Goal: Information Seeking & Learning: Learn about a topic

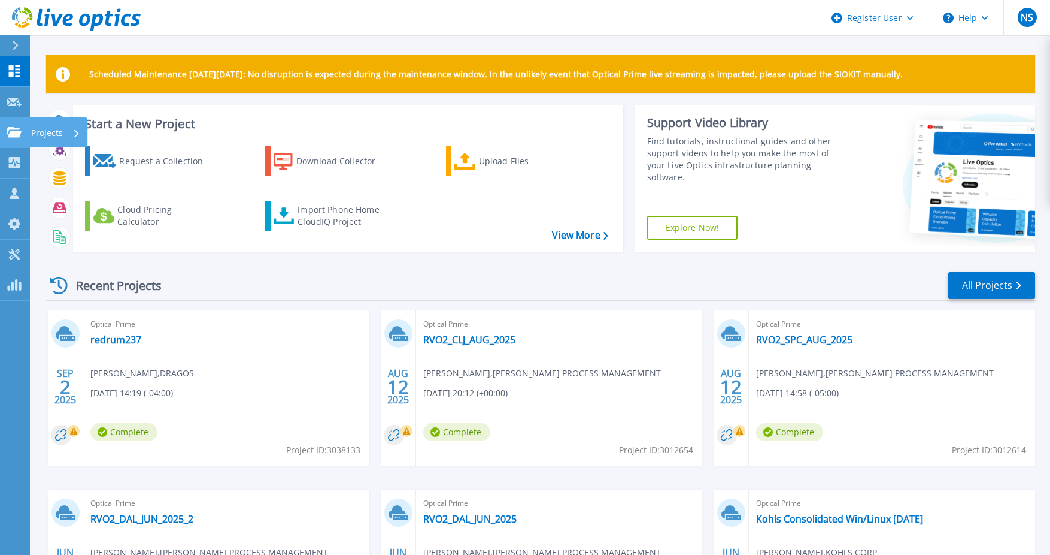
click at [14, 137] on icon at bounding box center [14, 132] width 14 height 10
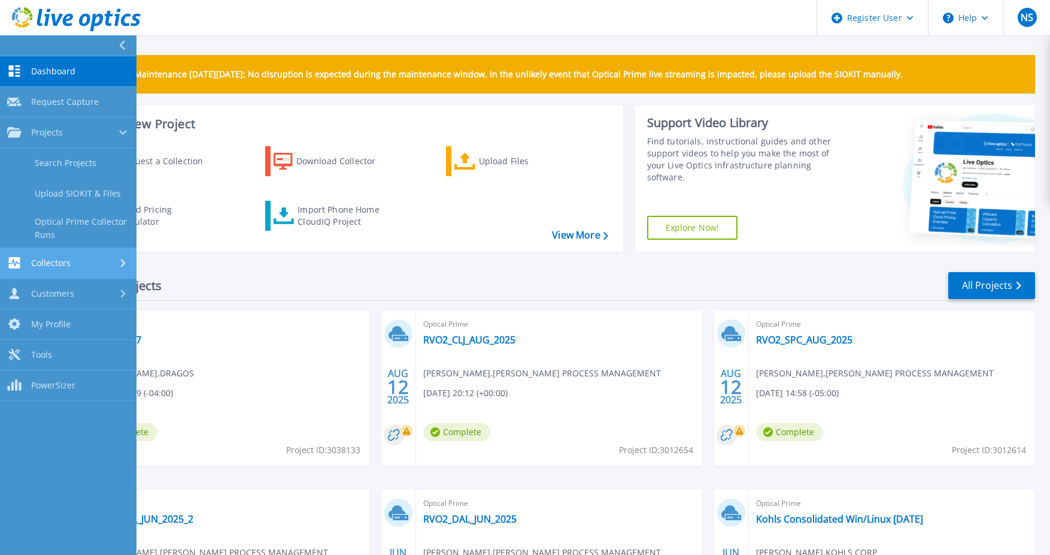
click at [49, 268] on span "Collectors" at bounding box center [51, 263] width 40 height 11
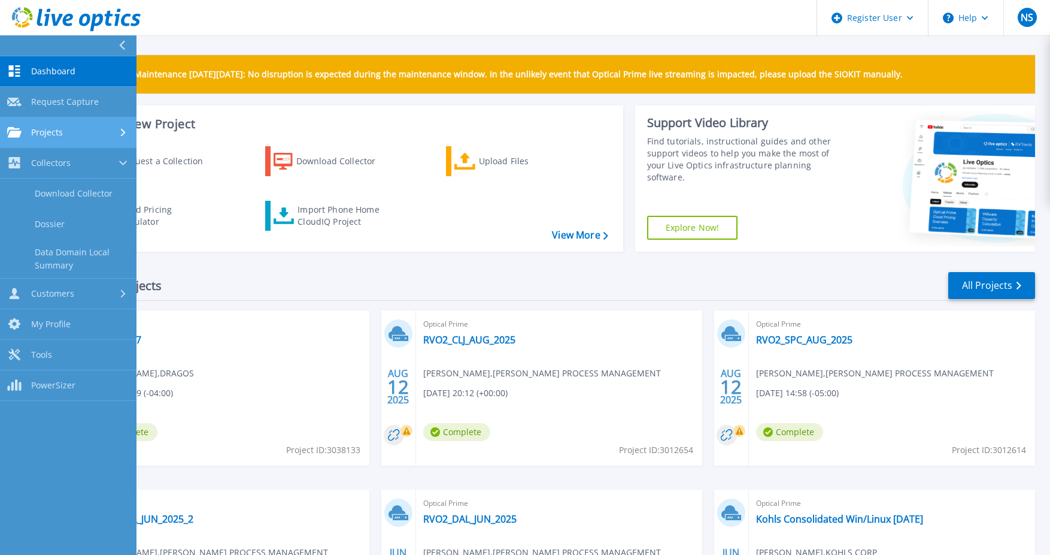
click at [74, 129] on div "Projects" at bounding box center [68, 132] width 122 height 11
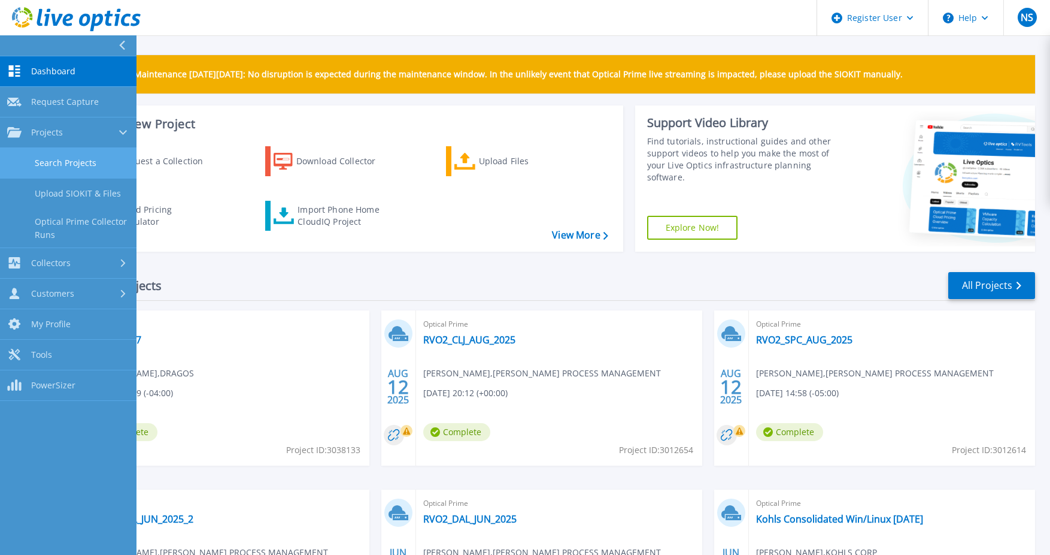
click at [77, 157] on link "Search Projects" at bounding box center [68, 163] width 137 height 31
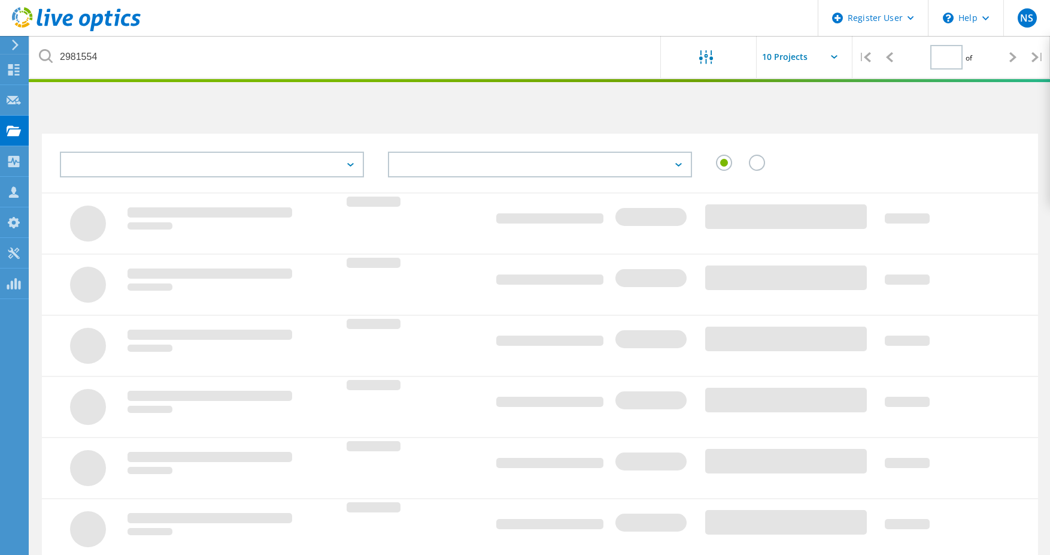
type input "1"
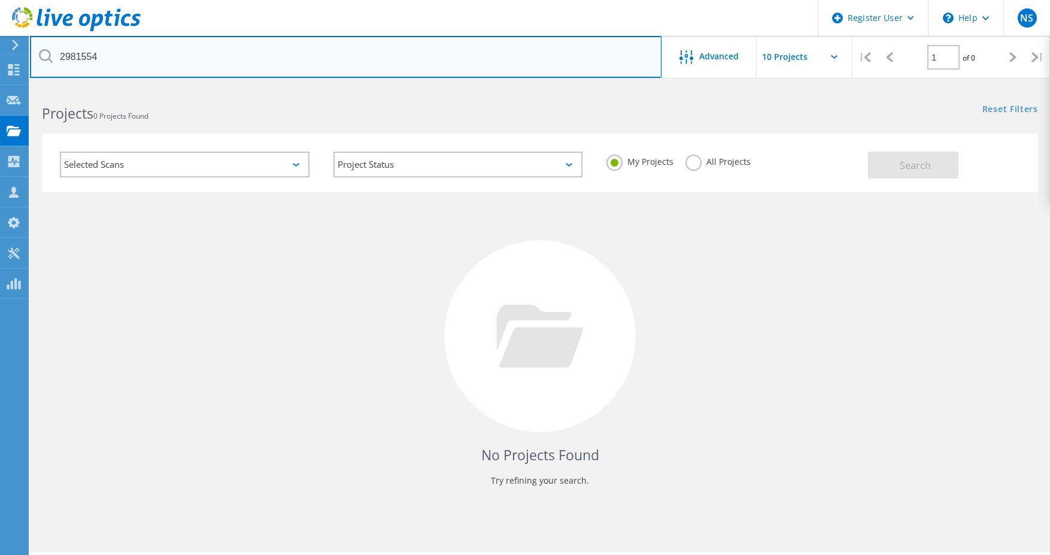
click at [80, 53] on input "2981554" at bounding box center [346, 57] width 632 height 42
paste input "text"
paste input "2"
type input "2958910"
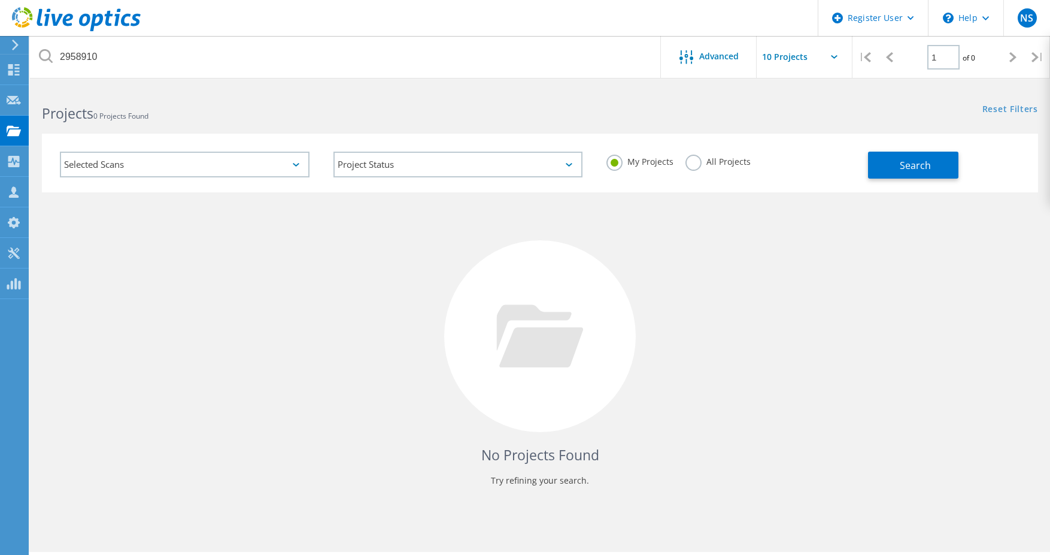
click at [731, 159] on label "All Projects" at bounding box center [718, 160] width 65 height 11
click at [0, 0] on input "All Projects" at bounding box center [0, 0] width 0 height 0
click at [898, 167] on button "Search" at bounding box center [913, 165] width 90 height 27
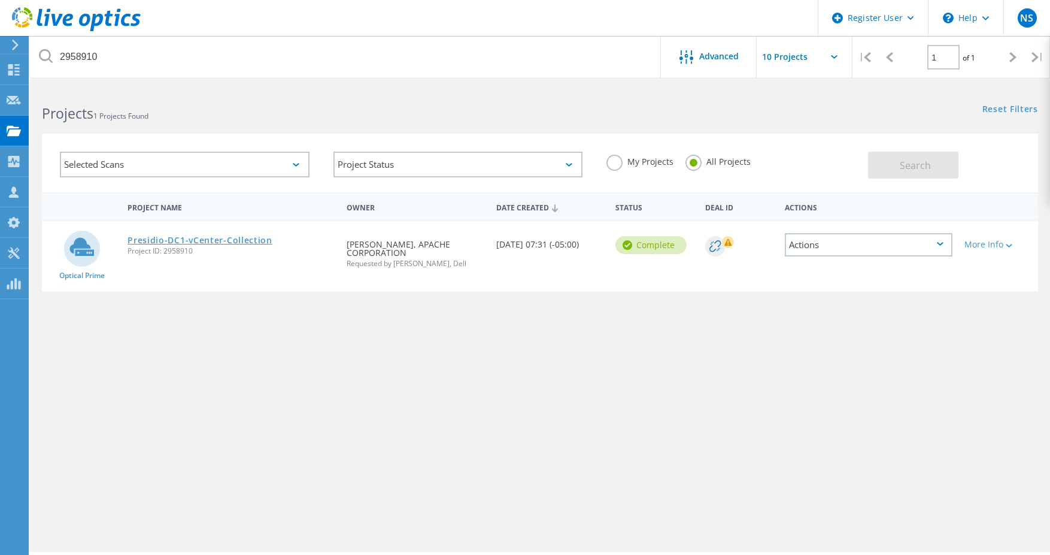
click at [228, 237] on link "Presidio-DC1-vCenter-Collection" at bounding box center [200, 240] width 145 height 8
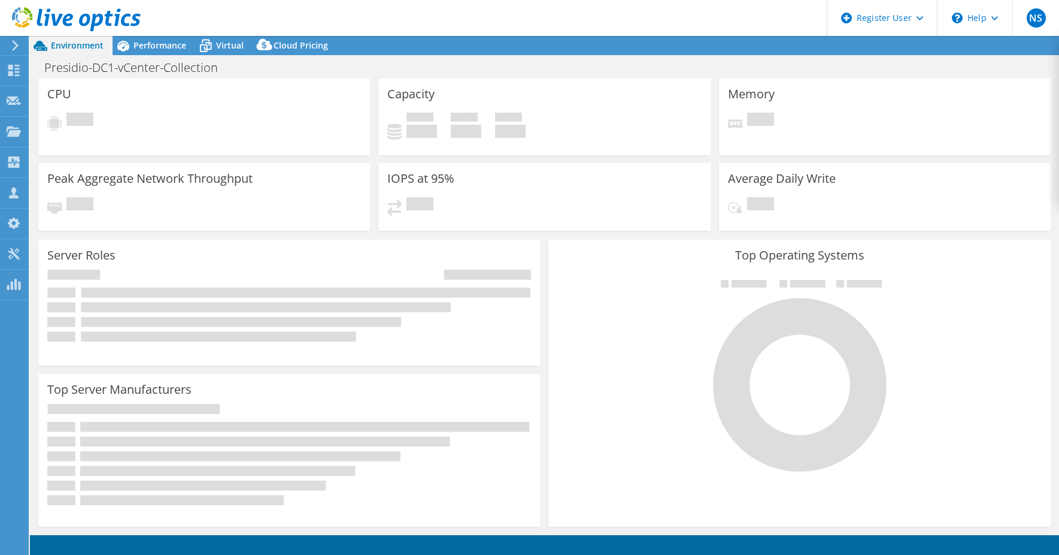
select select "USD"
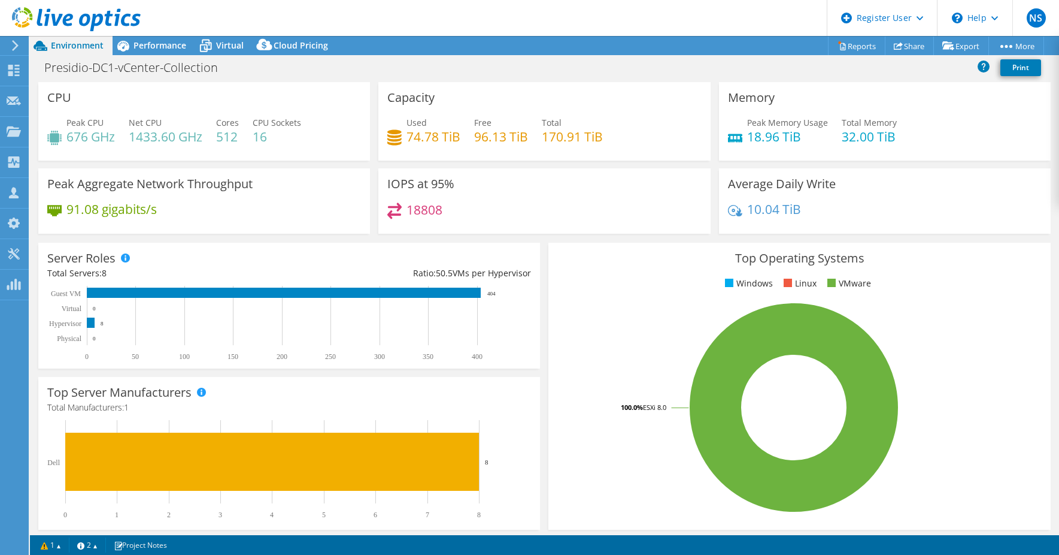
click at [146, 34] on header "NS Dell User [PERSON_NAME] Swinger [PERSON_NAME][EMAIL_ADDRESS][DOMAIN_NAME] De…" at bounding box center [529, 18] width 1059 height 36
click at [144, 42] on span "Performance" at bounding box center [160, 45] width 53 height 11
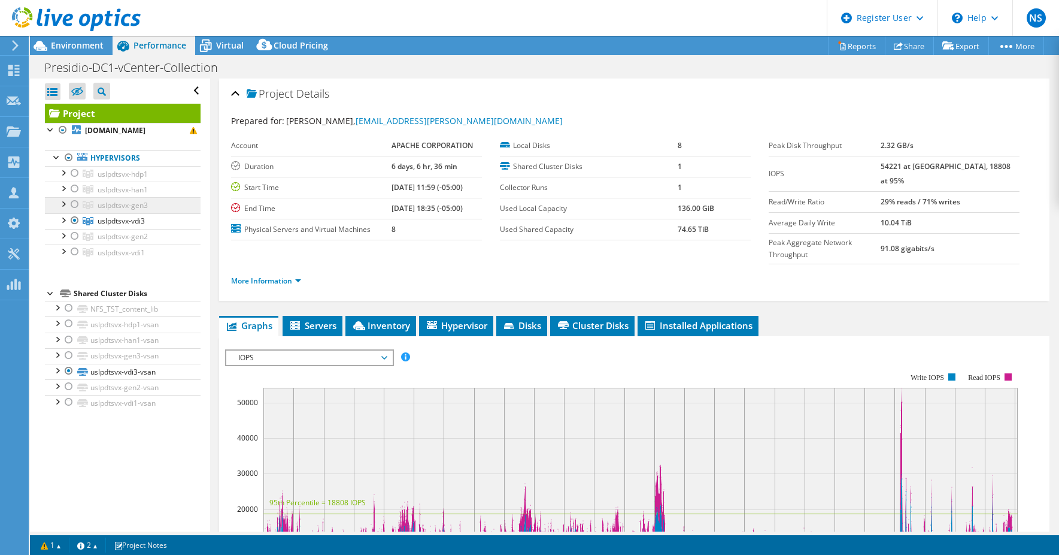
click at [156, 200] on link "uslpdtsvx-gen3" at bounding box center [123, 205] width 156 height 16
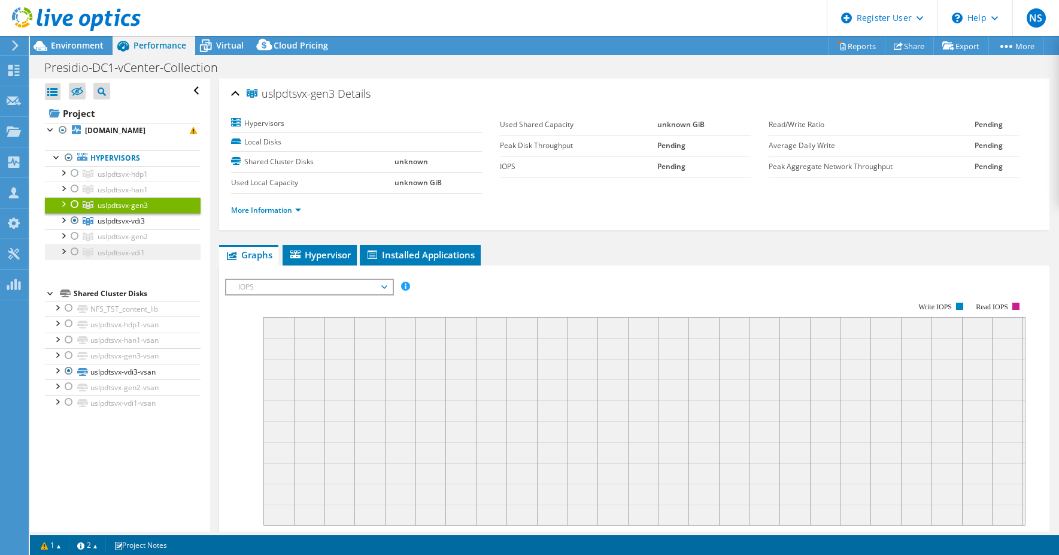
click at [137, 253] on span "uslpdtsvx-vdi1" at bounding box center [121, 252] width 47 height 10
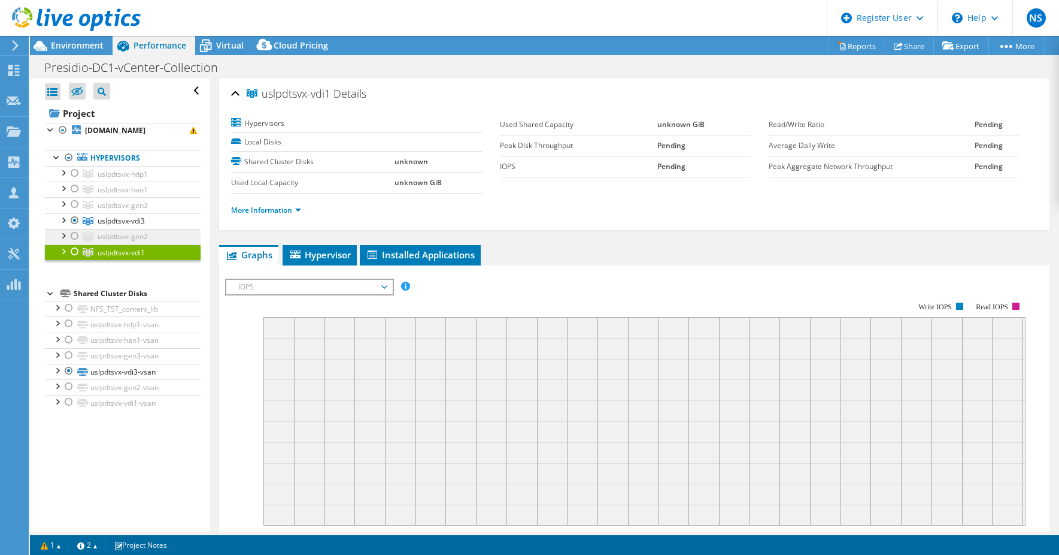
click at [135, 237] on span "uslpdtsvx-gen2" at bounding box center [123, 236] width 50 height 10
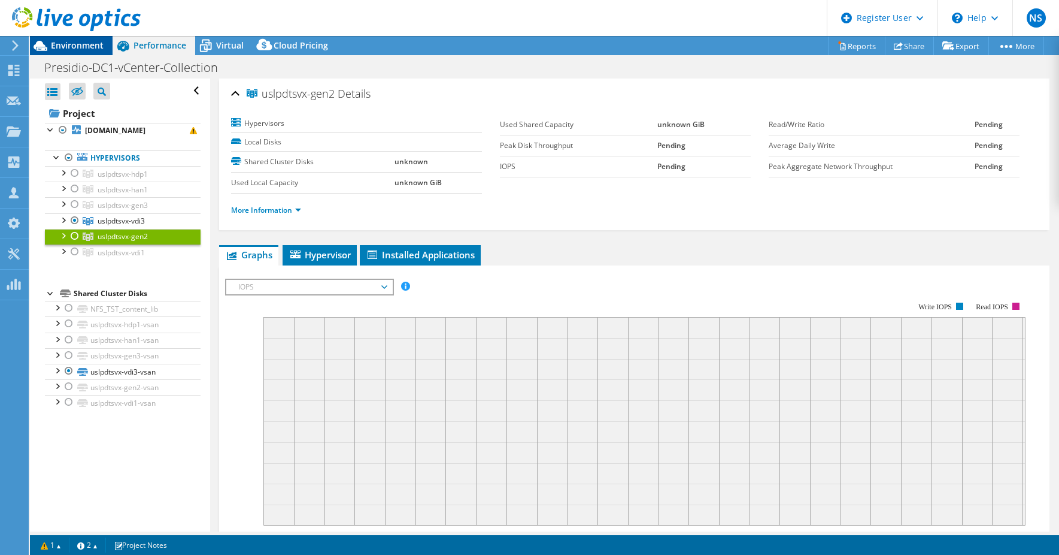
click at [72, 41] on span "Environment" at bounding box center [77, 45] width 53 height 11
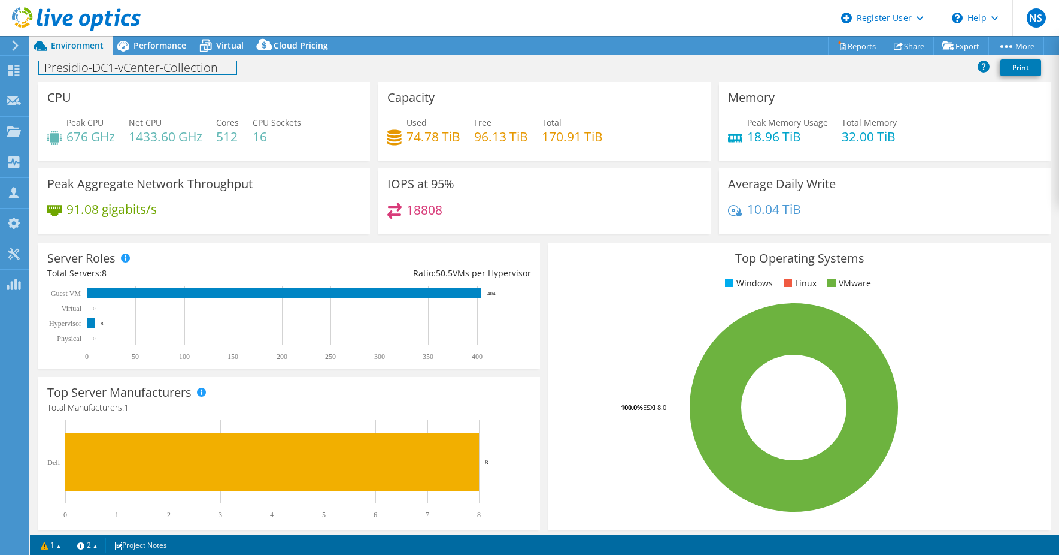
click at [162, 56] on div "Presidio-DC1-vCenter-Collection Print" at bounding box center [544, 68] width 1029 height 27
click at [163, 49] on span "Performance" at bounding box center [160, 45] width 53 height 11
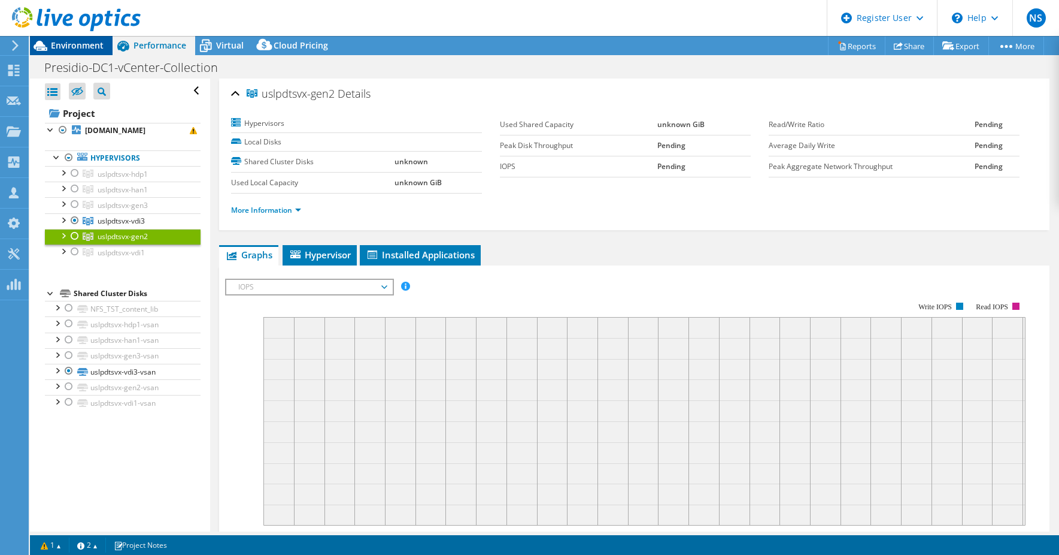
click at [86, 47] on span "Environment" at bounding box center [77, 45] width 53 height 11
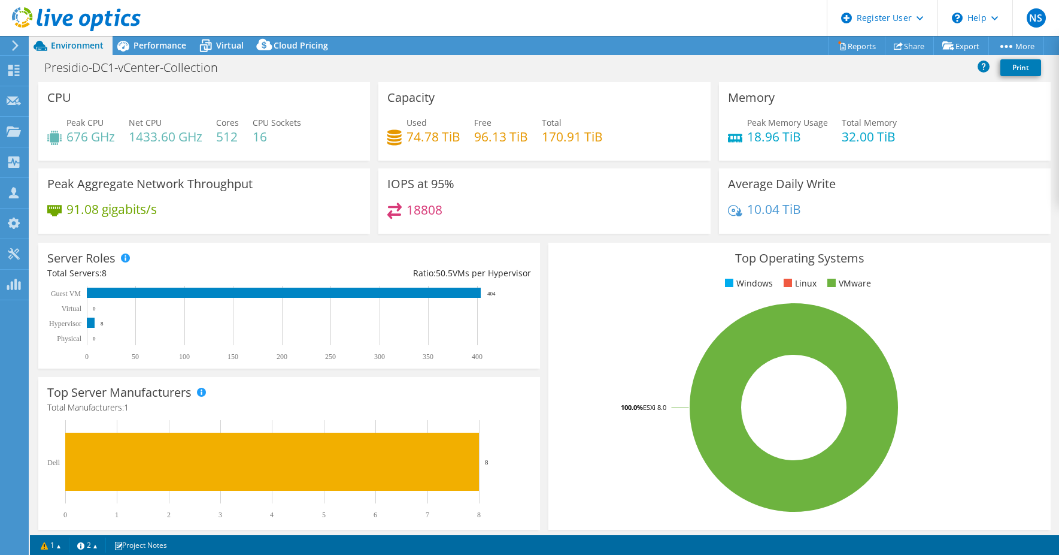
click at [142, 33] on header "NS Dell User [PERSON_NAME] Swinger [PERSON_NAME][EMAIL_ADDRESS][DOMAIN_NAME] De…" at bounding box center [529, 18] width 1059 height 36
click at [142, 46] on span "Performance" at bounding box center [160, 45] width 53 height 11
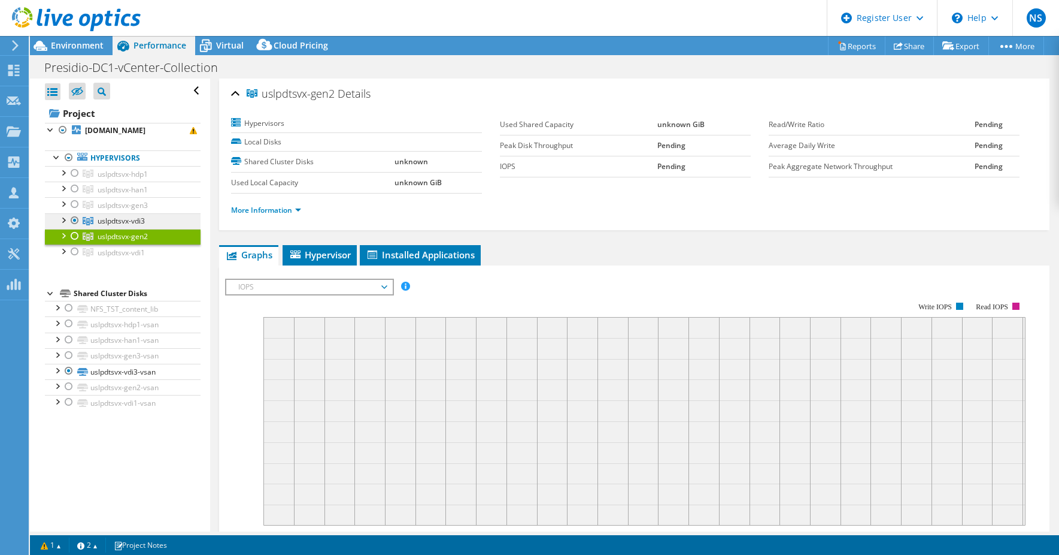
click at [115, 219] on span "uslpdtsvx-vdi3" at bounding box center [121, 221] width 47 height 10
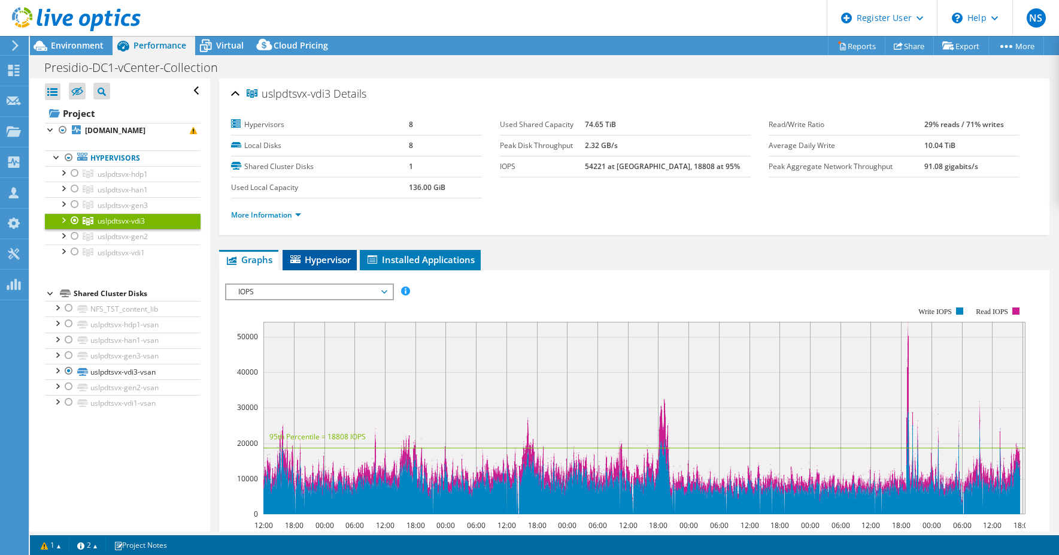
click at [328, 262] on span "Hypervisor" at bounding box center [320, 259] width 62 height 12
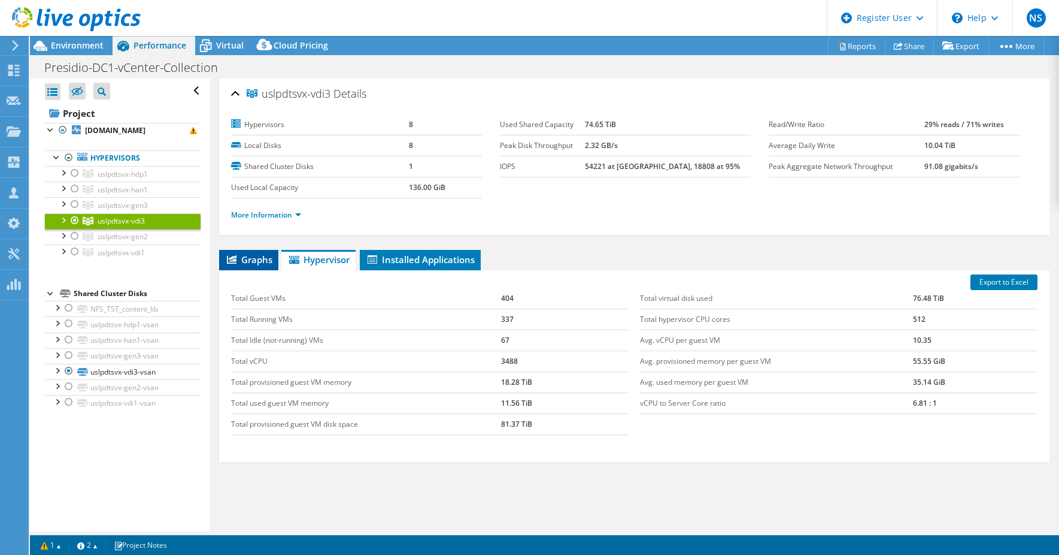
click at [257, 259] on span "Graphs" at bounding box center [248, 259] width 47 height 12
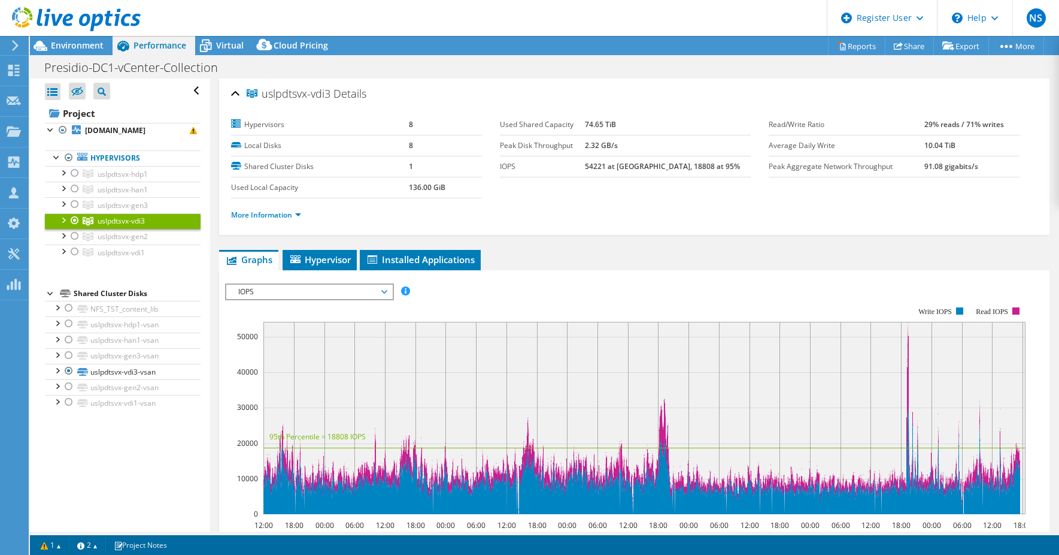
click at [292, 290] on span "IOPS" at bounding box center [309, 291] width 154 height 14
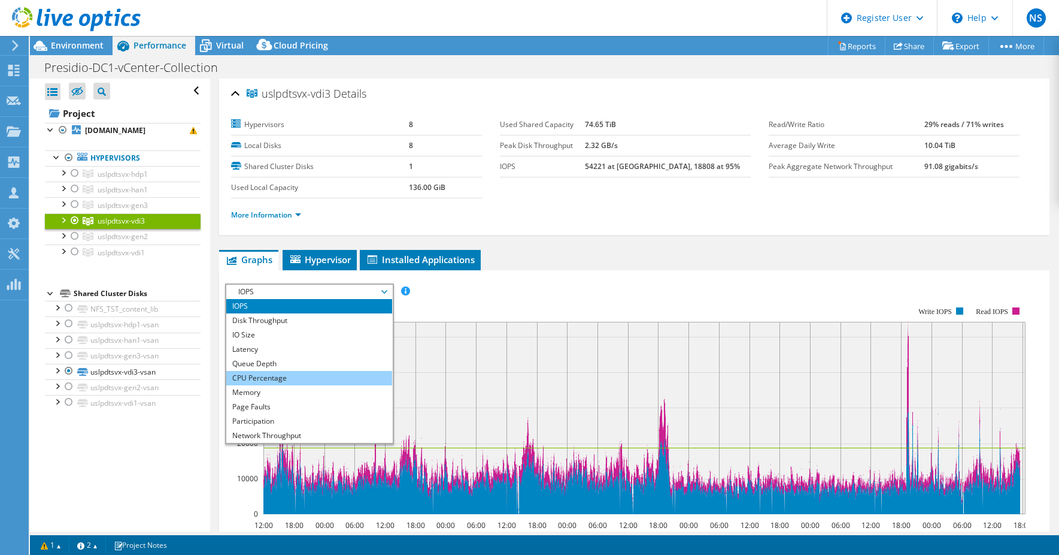
click at [307, 378] on li "CPU Percentage" at bounding box center [309, 378] width 166 height 14
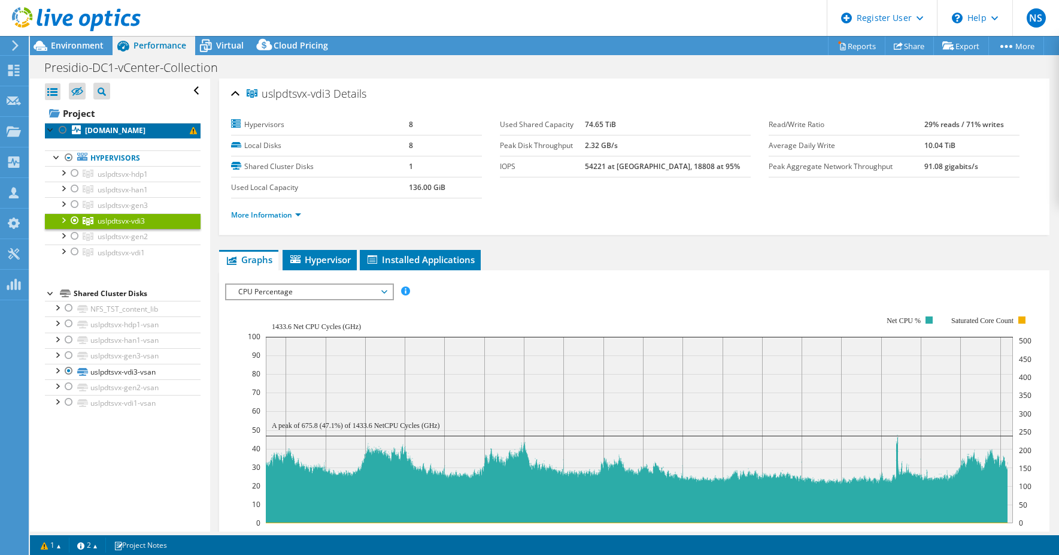
click at [134, 129] on b "[DOMAIN_NAME]" at bounding box center [115, 130] width 60 height 10
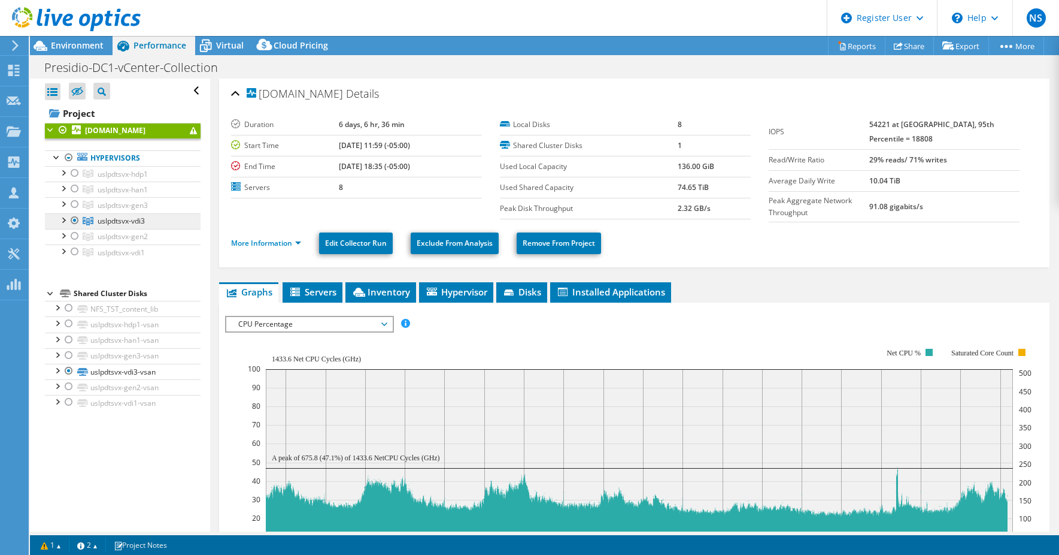
click at [156, 220] on link "uslpdtsvx-vdi3" at bounding box center [123, 221] width 156 height 16
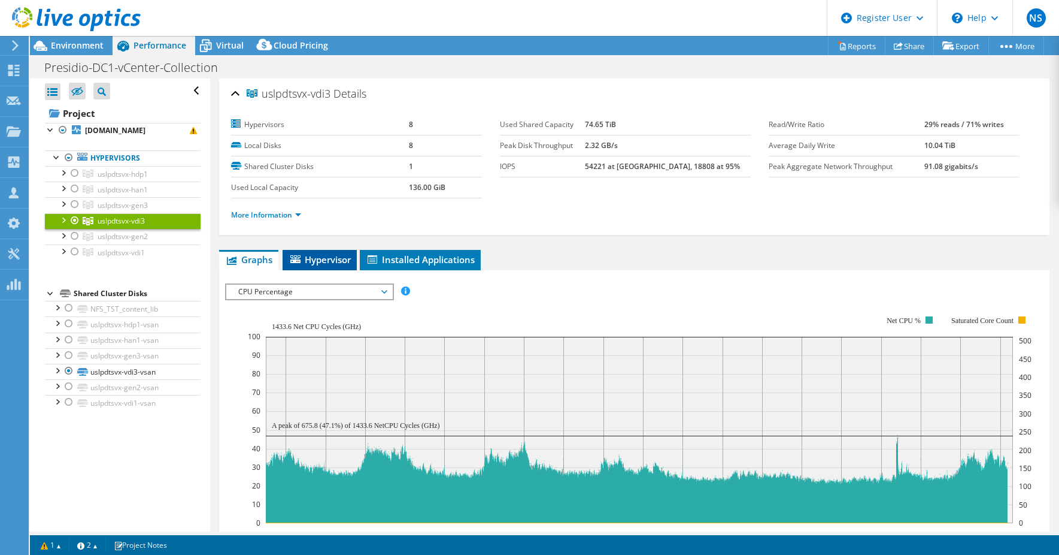
click at [320, 250] on li "Hypervisor" at bounding box center [320, 260] width 74 height 20
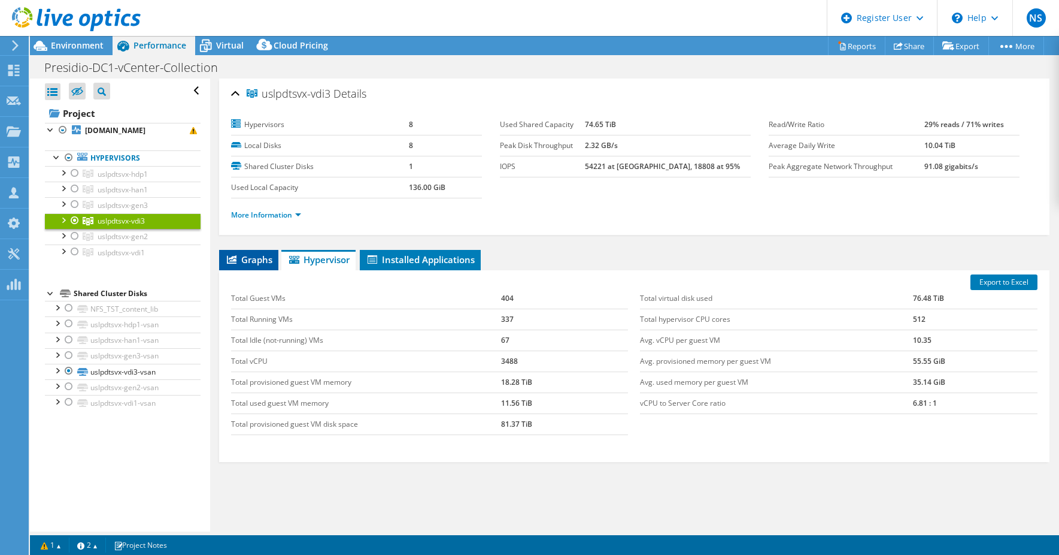
click at [250, 261] on span "Graphs" at bounding box center [248, 259] width 47 height 12
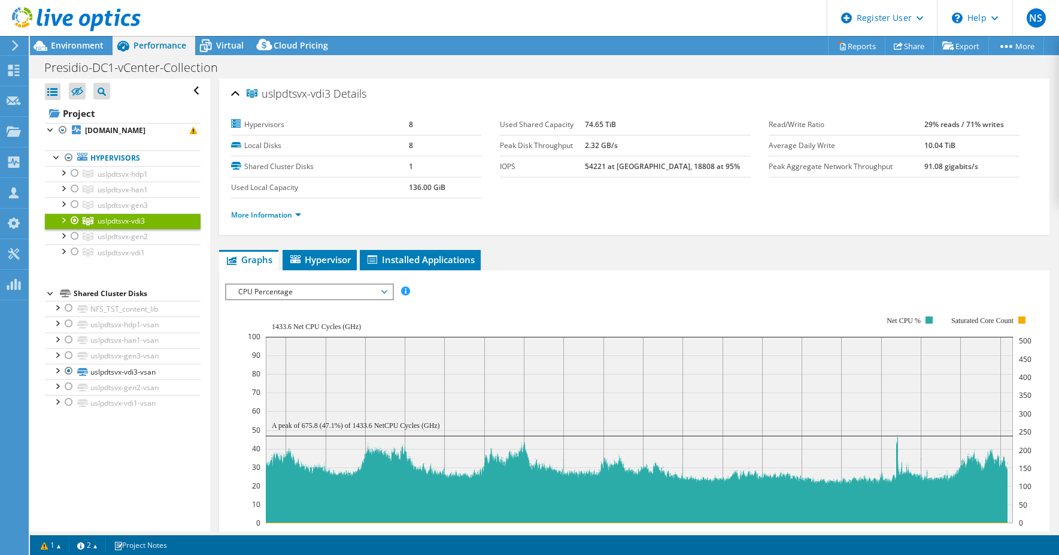
click at [263, 292] on span "CPU Percentage" at bounding box center [309, 291] width 154 height 14
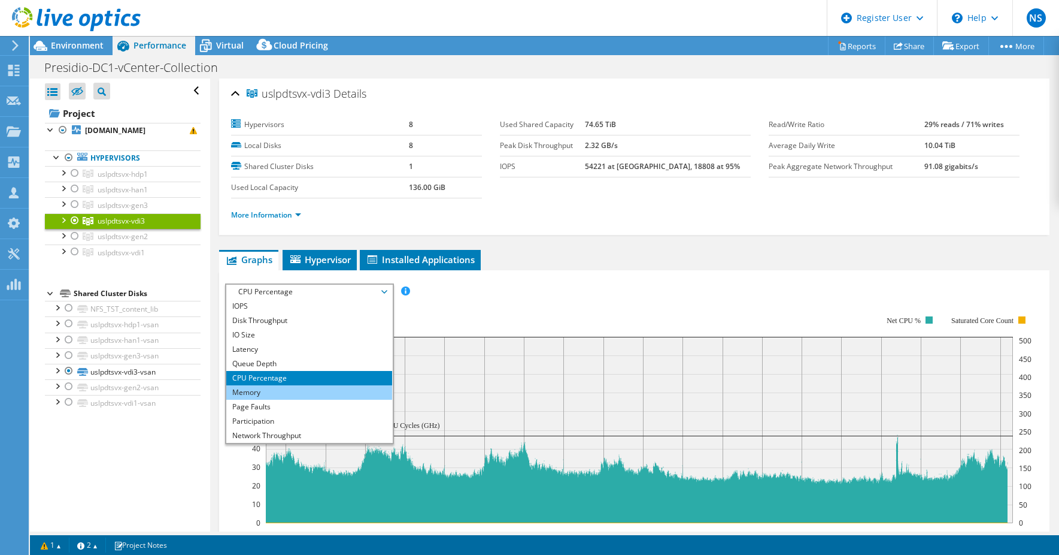
click at [296, 392] on li "Memory" at bounding box center [309, 392] width 166 height 14
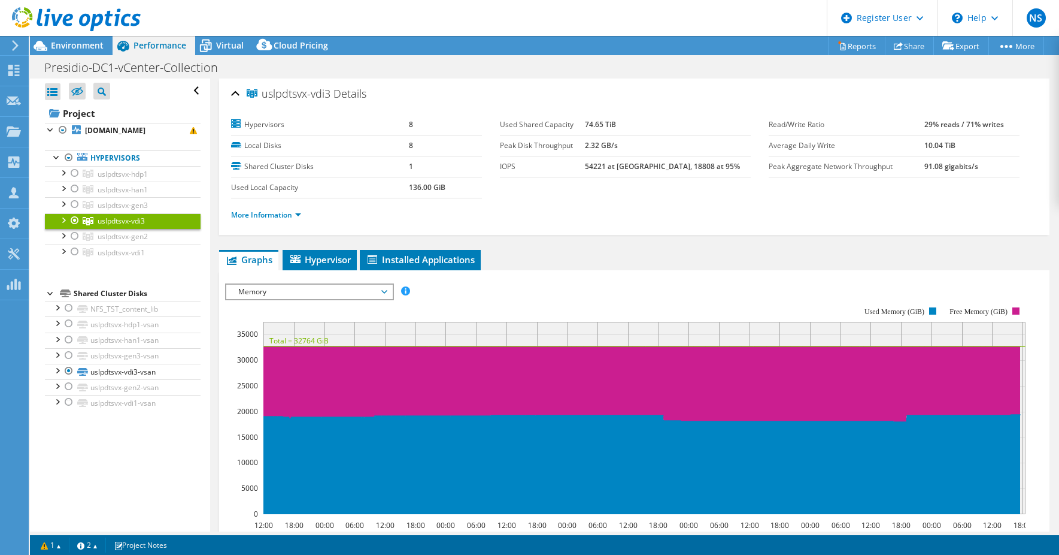
click at [53, 222] on link "uslpdtsvx-vdi3" at bounding box center [123, 221] width 156 height 16
click at [62, 218] on div at bounding box center [63, 219] width 12 height 12
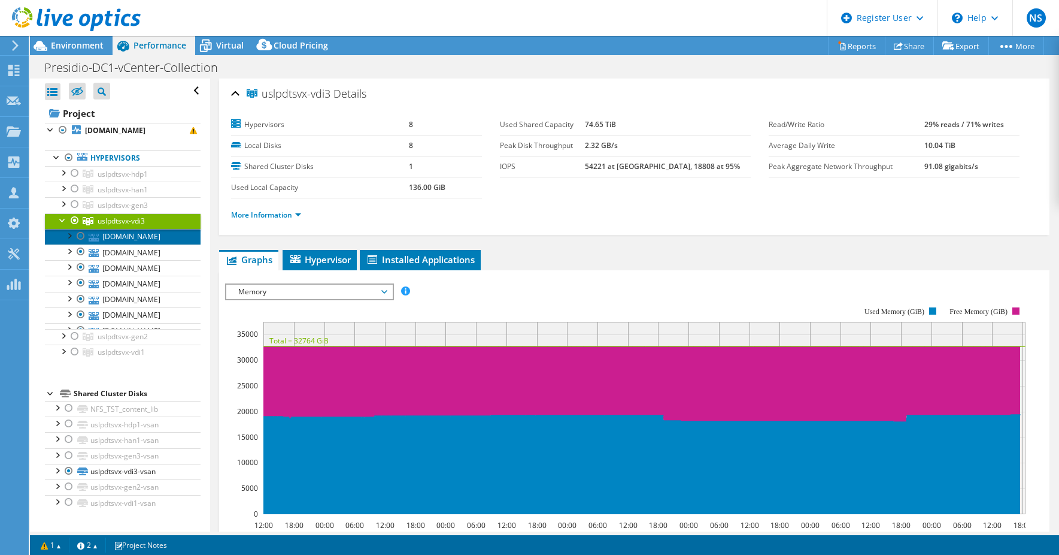
click at [139, 237] on link "[DOMAIN_NAME]" at bounding box center [123, 237] width 156 height 16
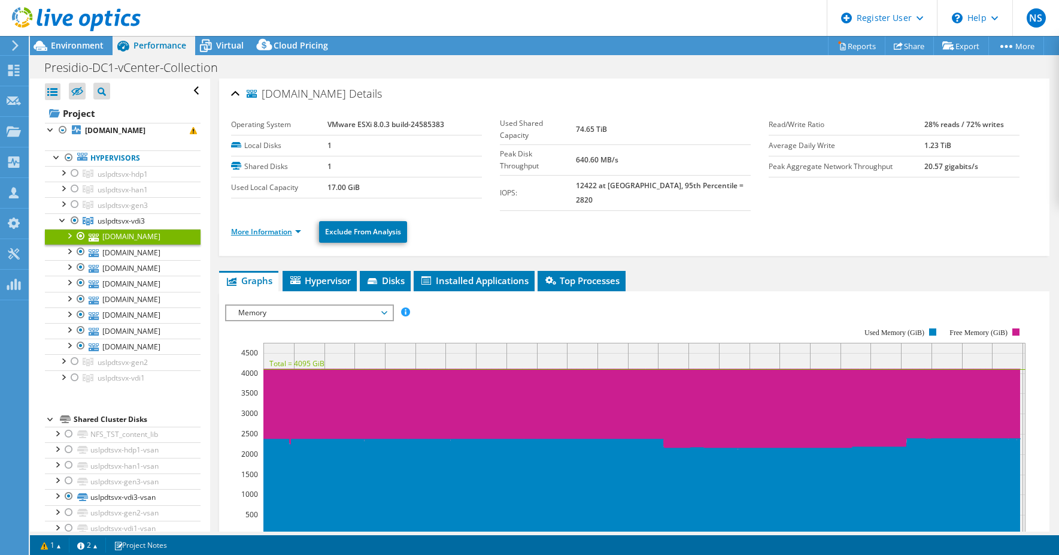
click at [290, 226] on link "More Information" at bounding box center [266, 231] width 70 height 10
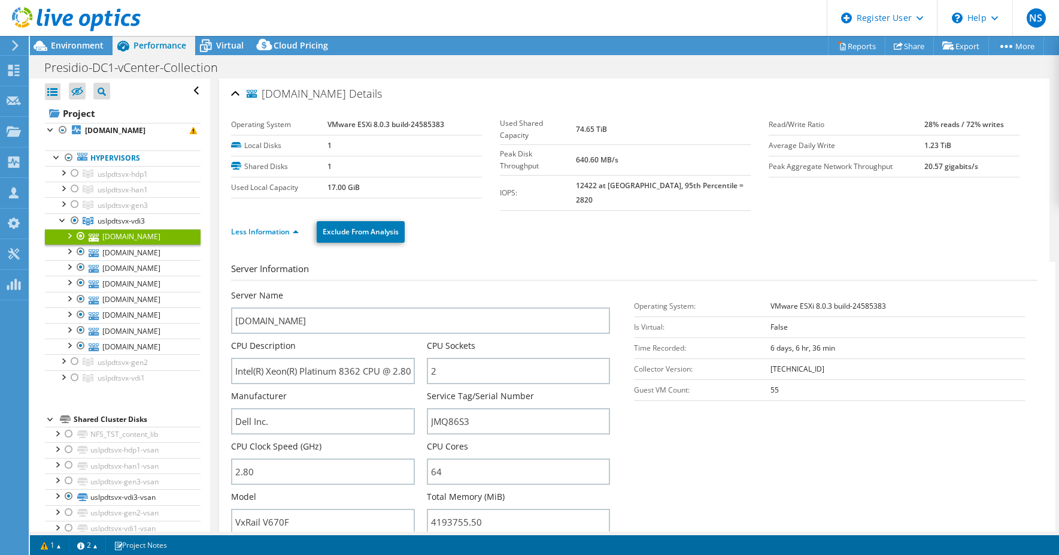
click at [116, 237] on link "[DOMAIN_NAME]" at bounding box center [123, 237] width 156 height 16
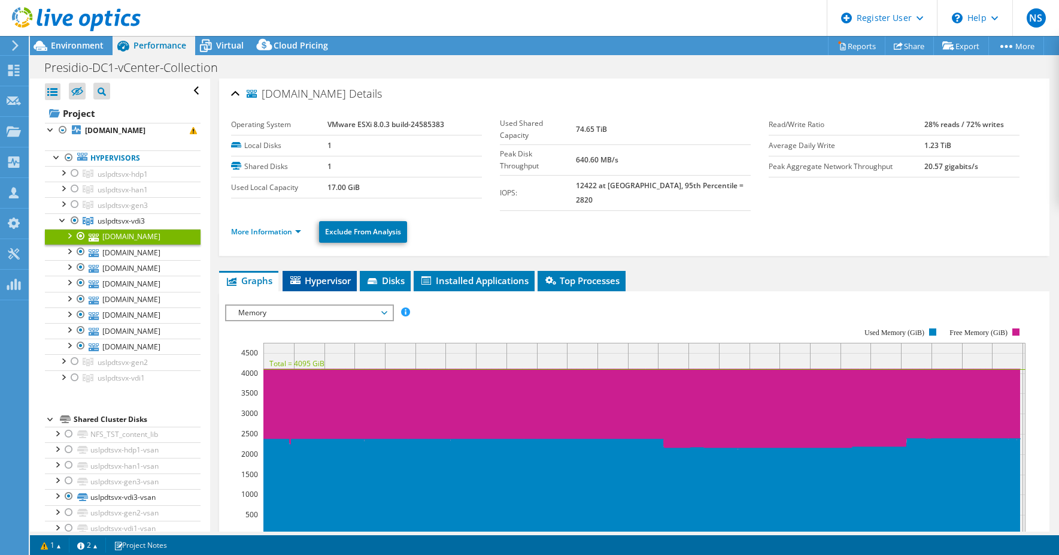
click at [325, 274] on span "Hypervisor" at bounding box center [320, 280] width 62 height 12
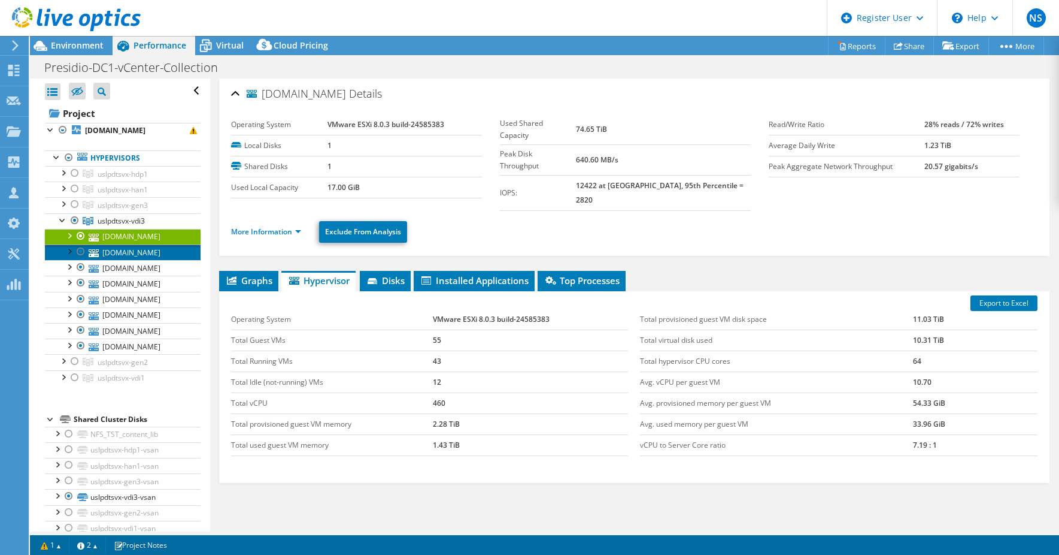
click at [116, 258] on link "[DOMAIN_NAME]" at bounding box center [123, 252] width 156 height 16
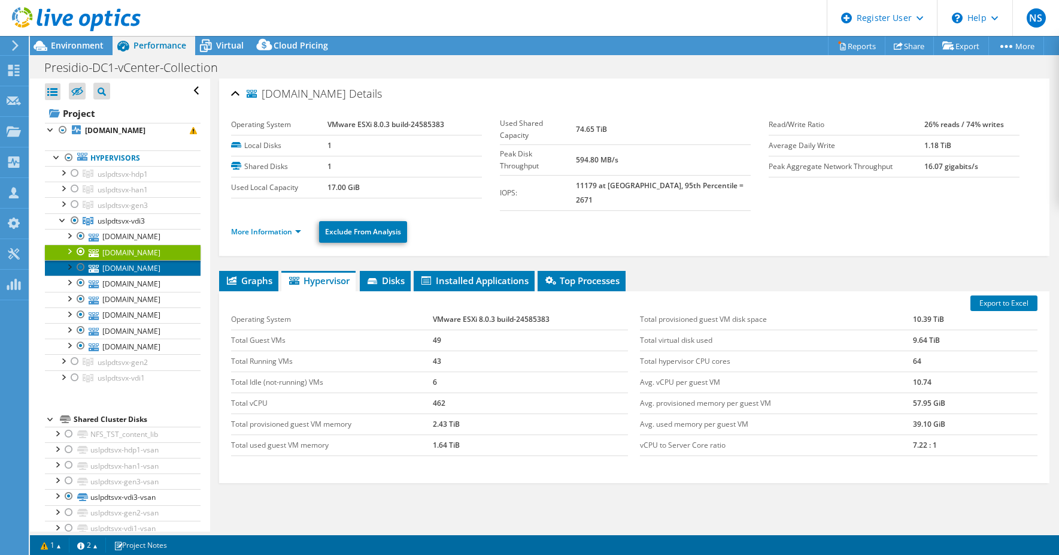
click at [112, 268] on link "[DOMAIN_NAME]" at bounding box center [123, 268] width 156 height 16
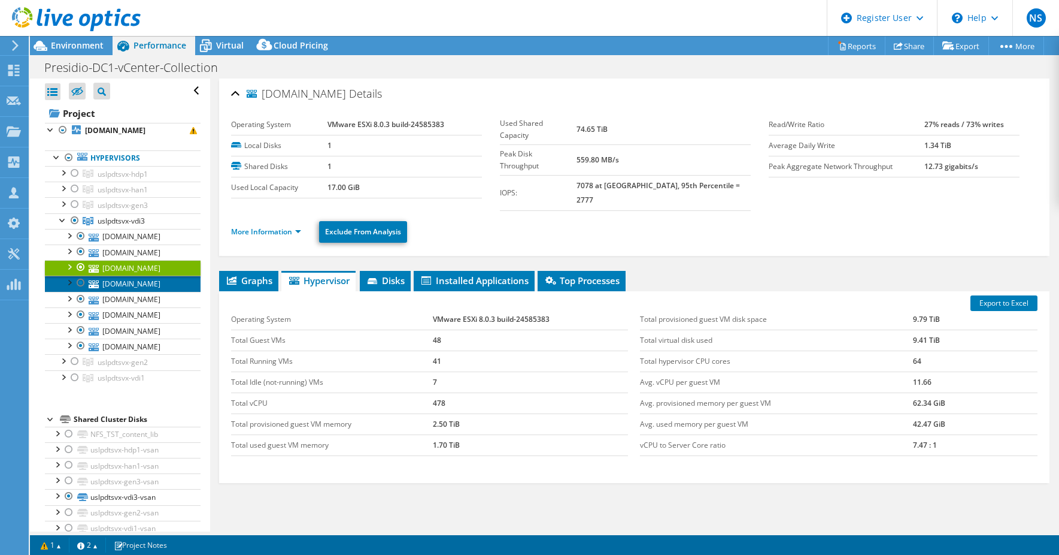
click at [110, 280] on link "[DOMAIN_NAME]" at bounding box center [123, 283] width 156 height 16
click at [110, 289] on link "[DOMAIN_NAME]" at bounding box center [123, 283] width 156 height 16
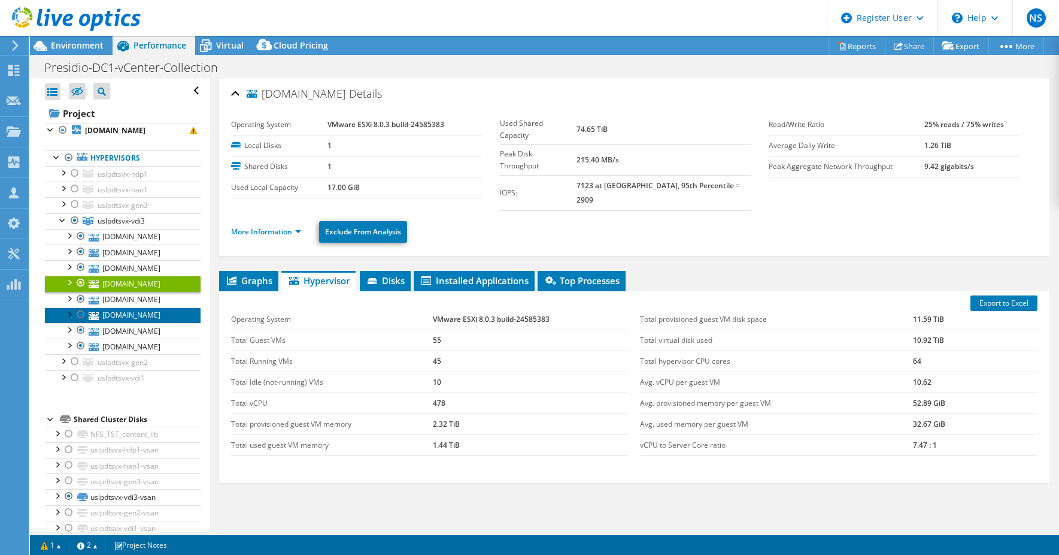
click at [110, 307] on link "[DOMAIN_NAME]" at bounding box center [123, 315] width 156 height 16
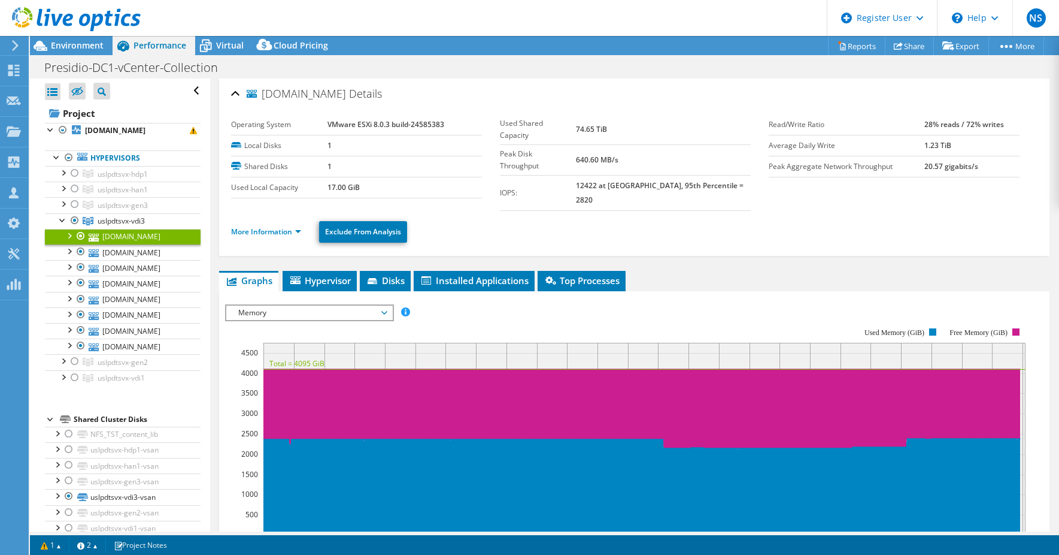
select select "USD"
click at [64, 129] on div at bounding box center [63, 130] width 12 height 14
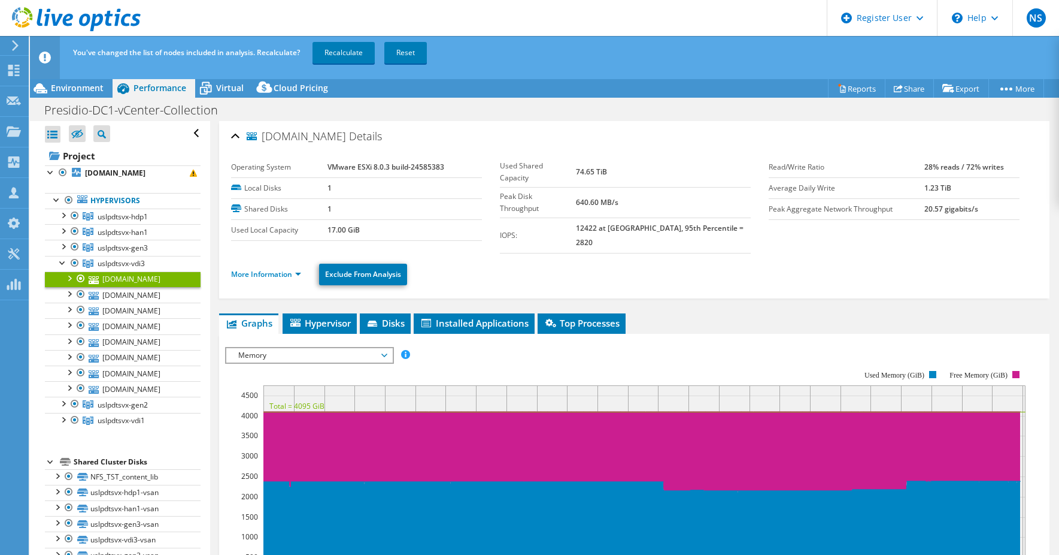
click at [368, 38] on div "You've changed the list of nodes included in analysis. Recalculate? Recalculate…" at bounding box center [566, 53] width 993 height 34
